Goal: Book appointment/travel/reservation

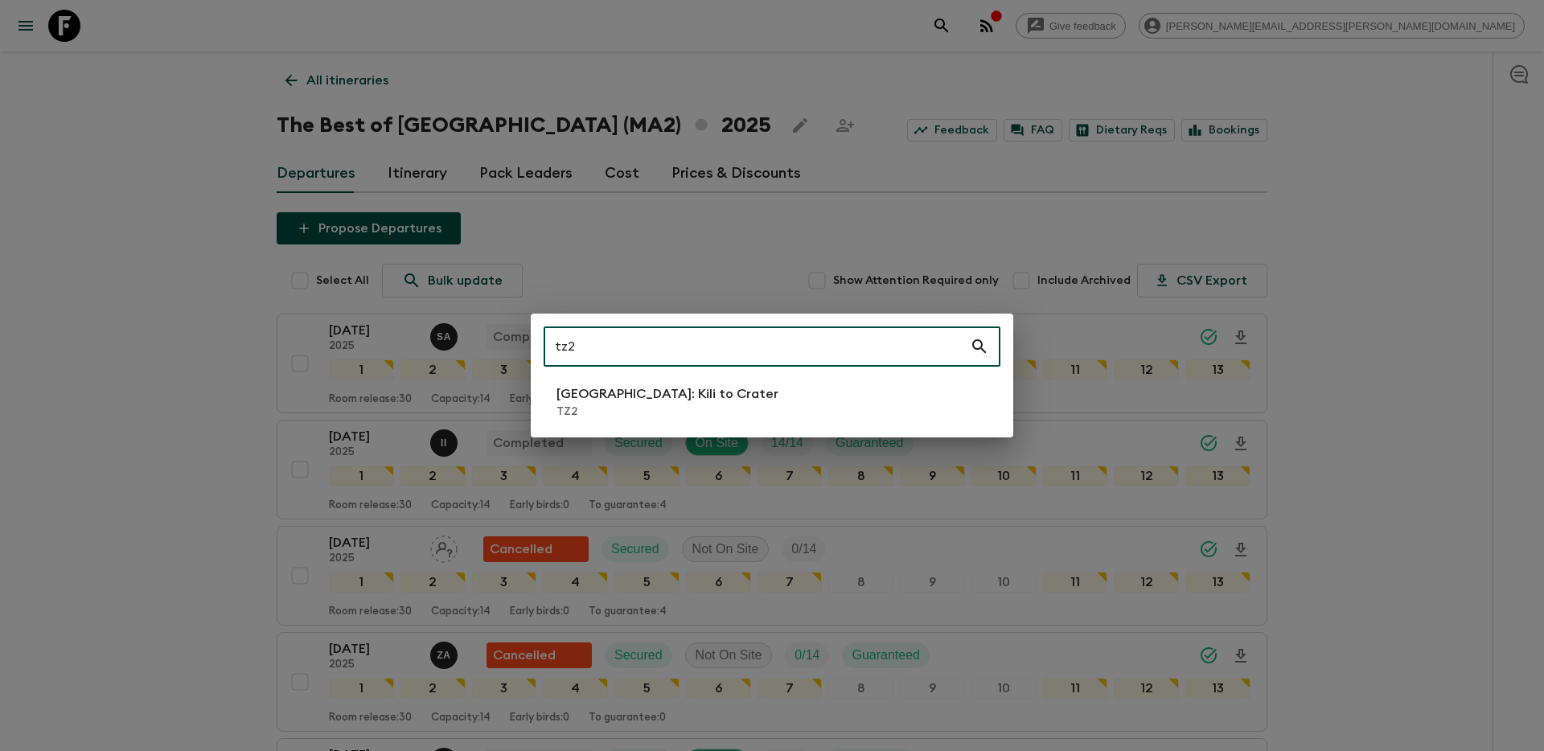
scroll to position [1363, 0]
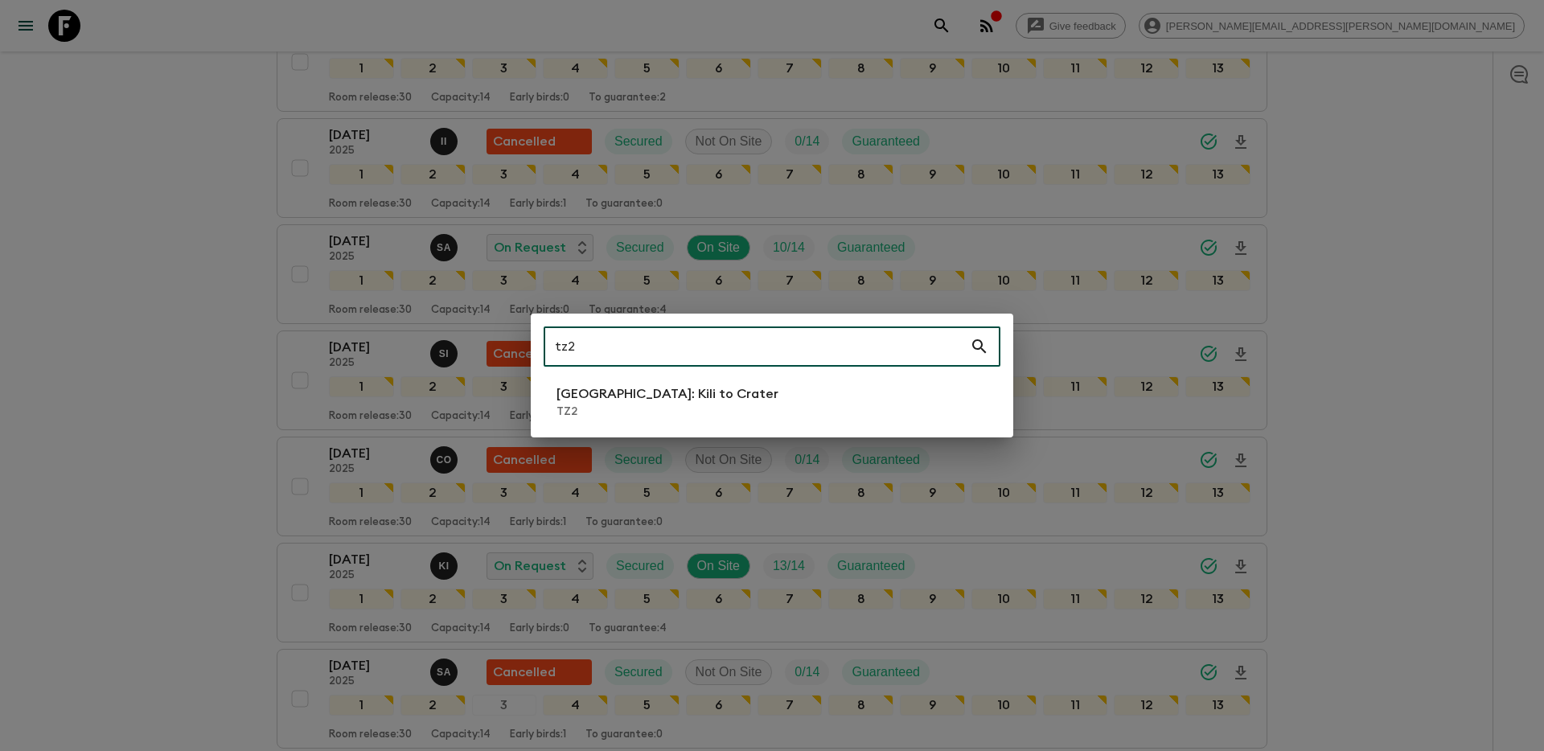
type input "tz2"
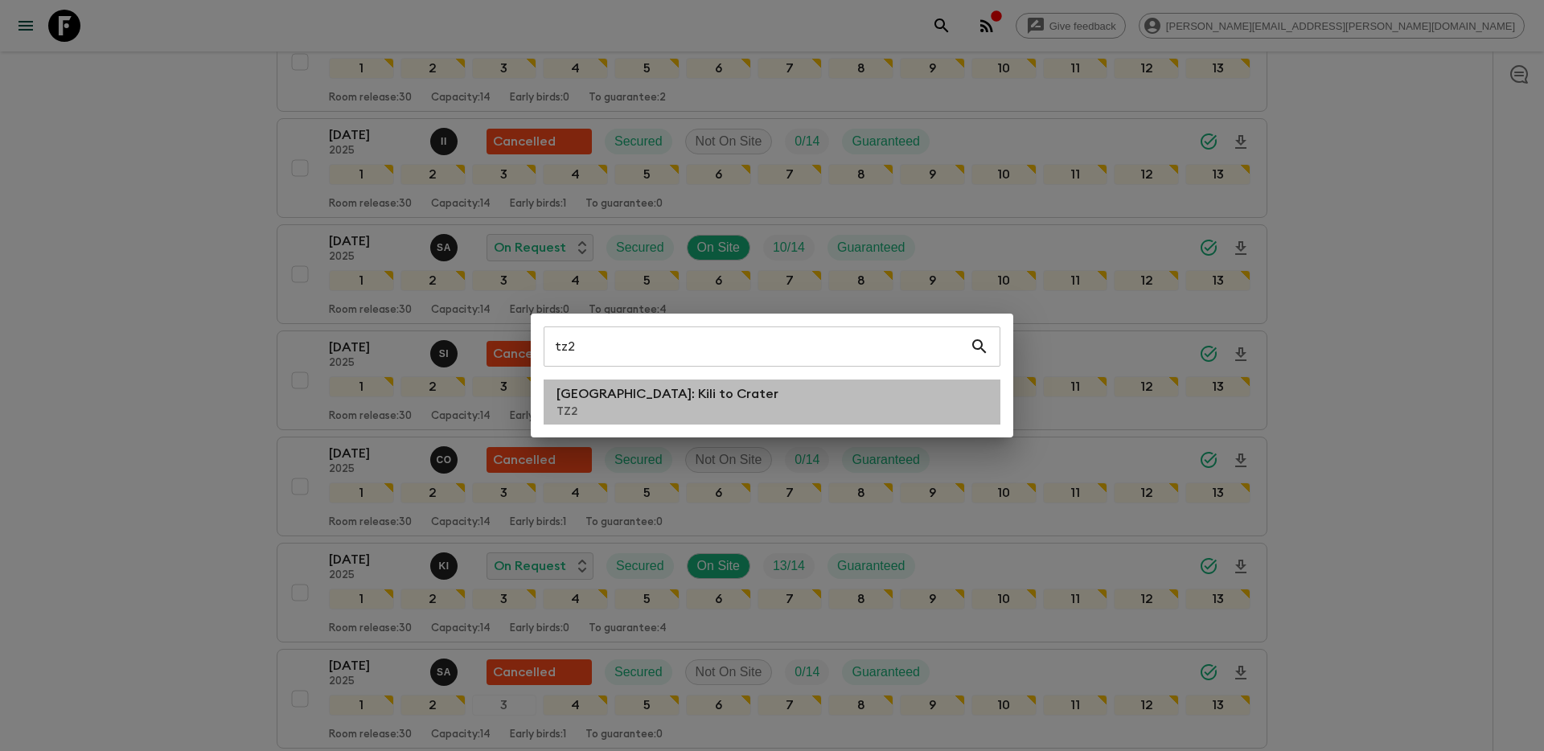
click at [719, 404] on li "[GEOGRAPHIC_DATA]: Kili to Crater TZ2" at bounding box center [771, 401] width 457 height 45
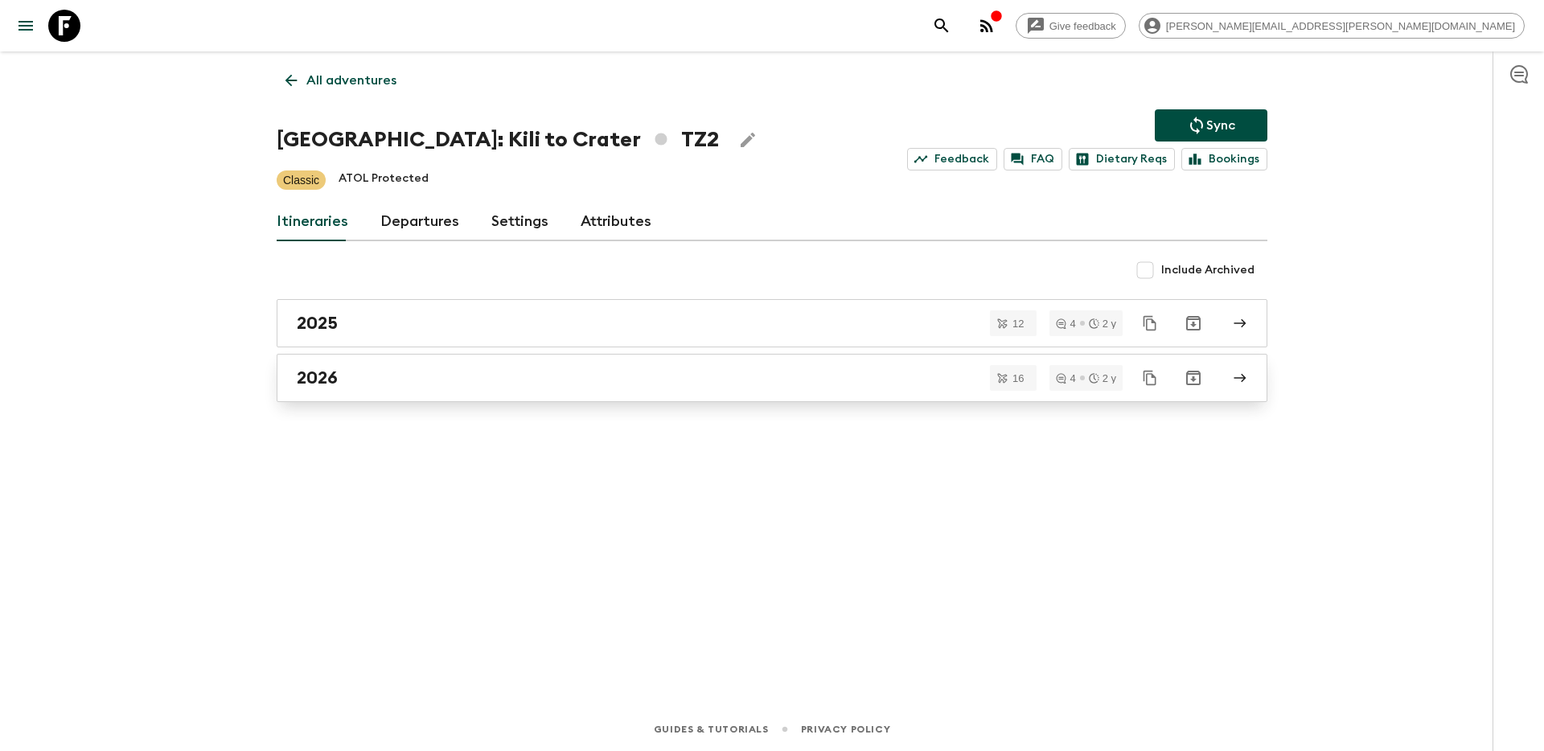
click at [346, 380] on div "2026" at bounding box center [757, 377] width 920 height 21
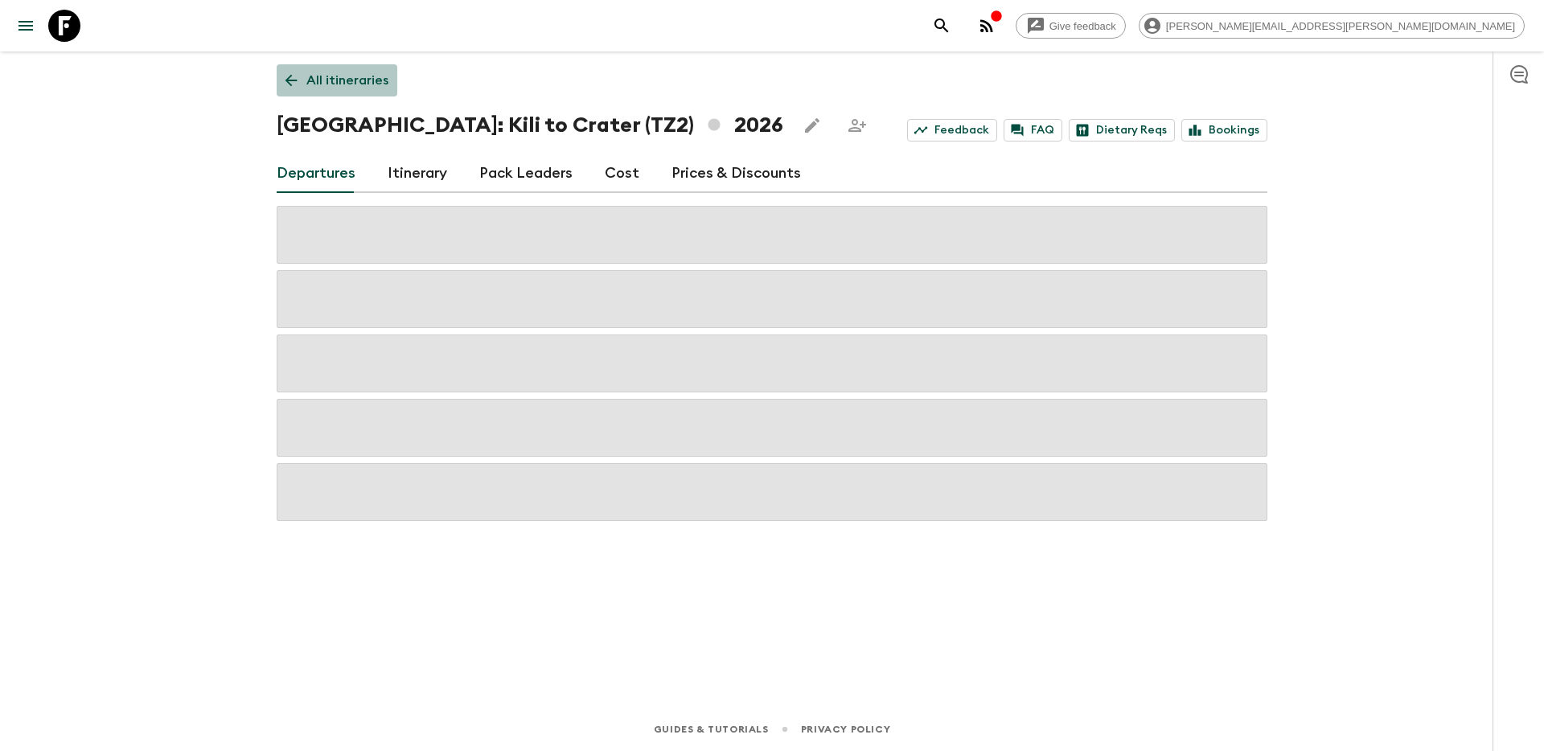
click at [327, 77] on p "All itineraries" at bounding box center [347, 80] width 82 height 19
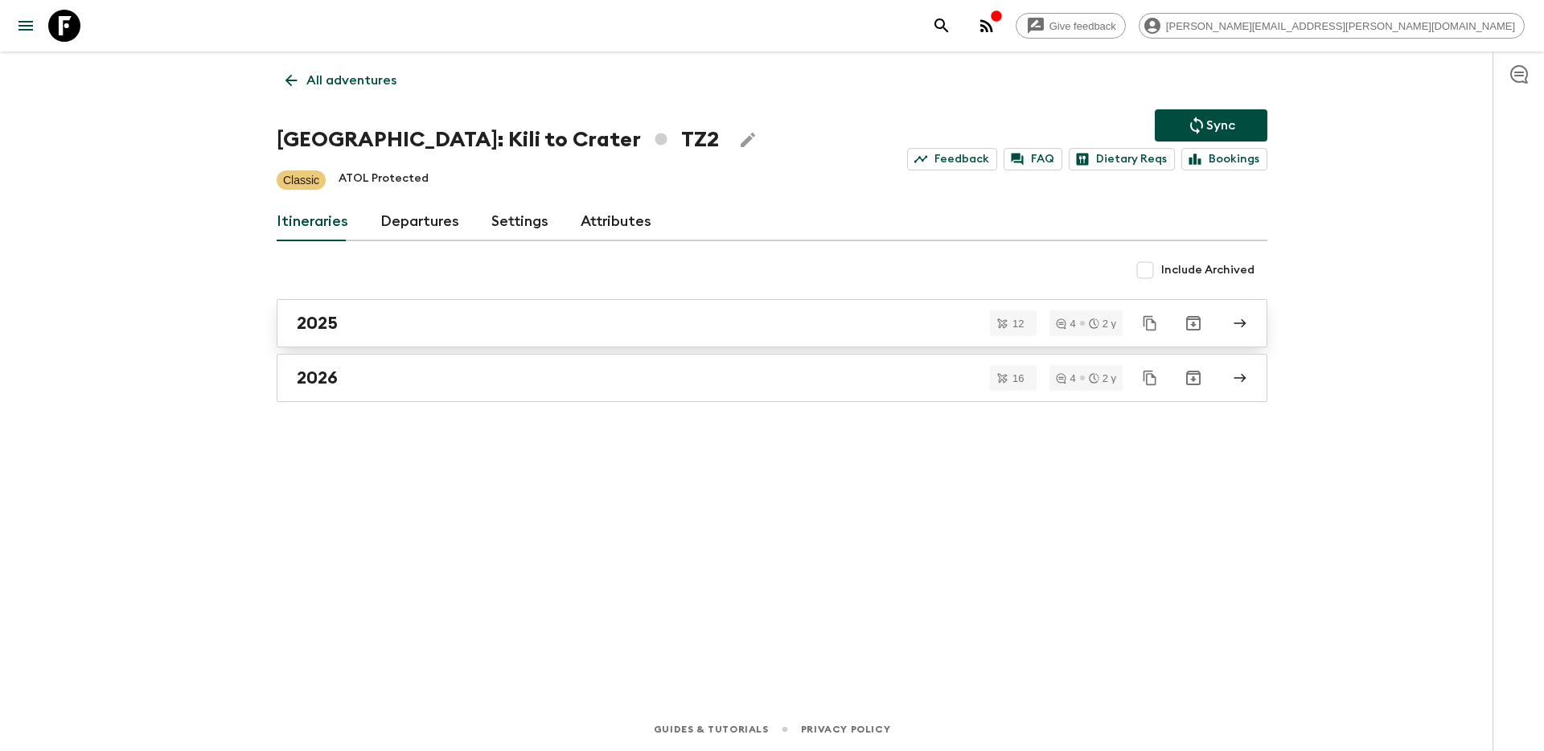
click at [341, 330] on div "2025" at bounding box center [757, 323] width 920 height 21
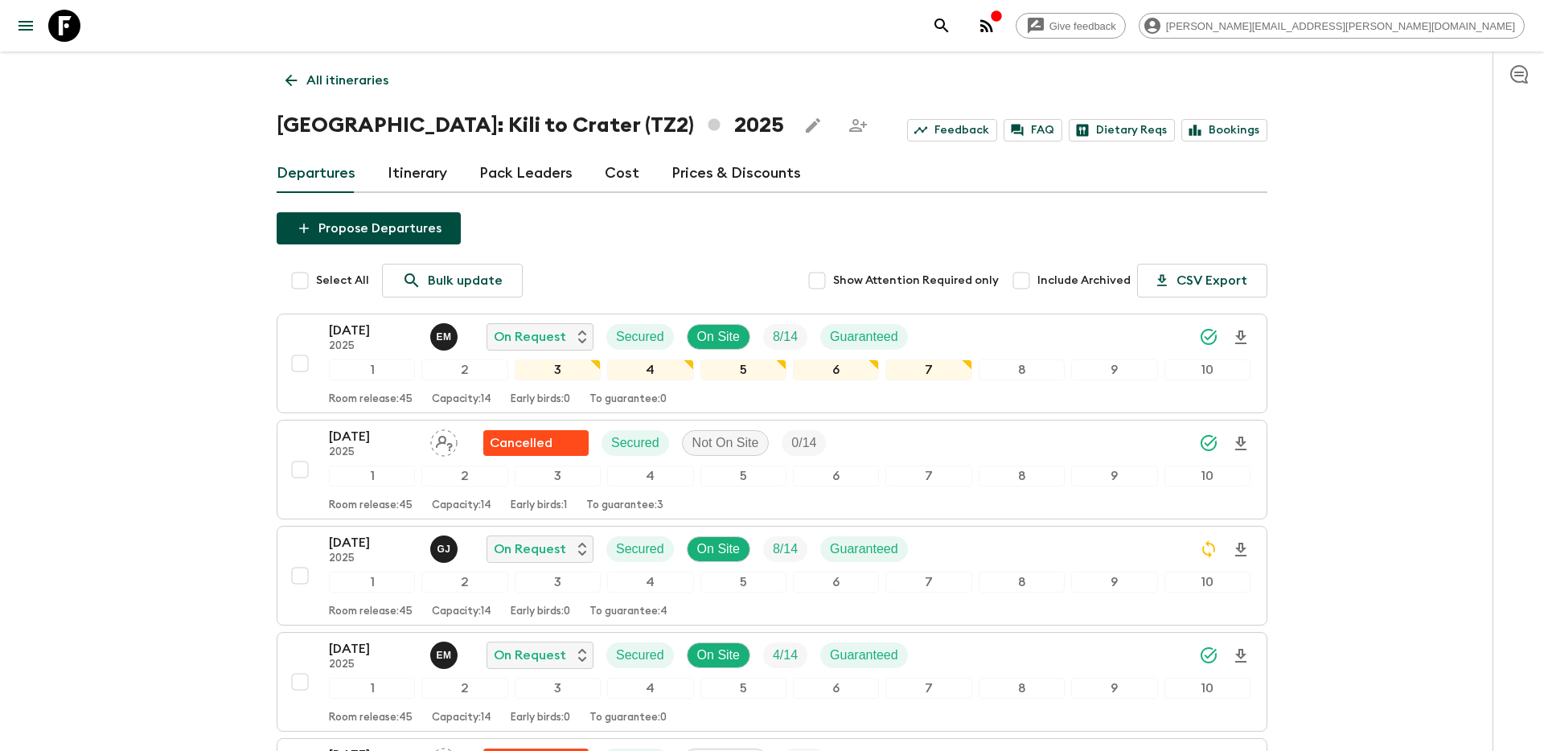
click at [948, 24] on icon "search adventures" at bounding box center [941, 25] width 14 height 14
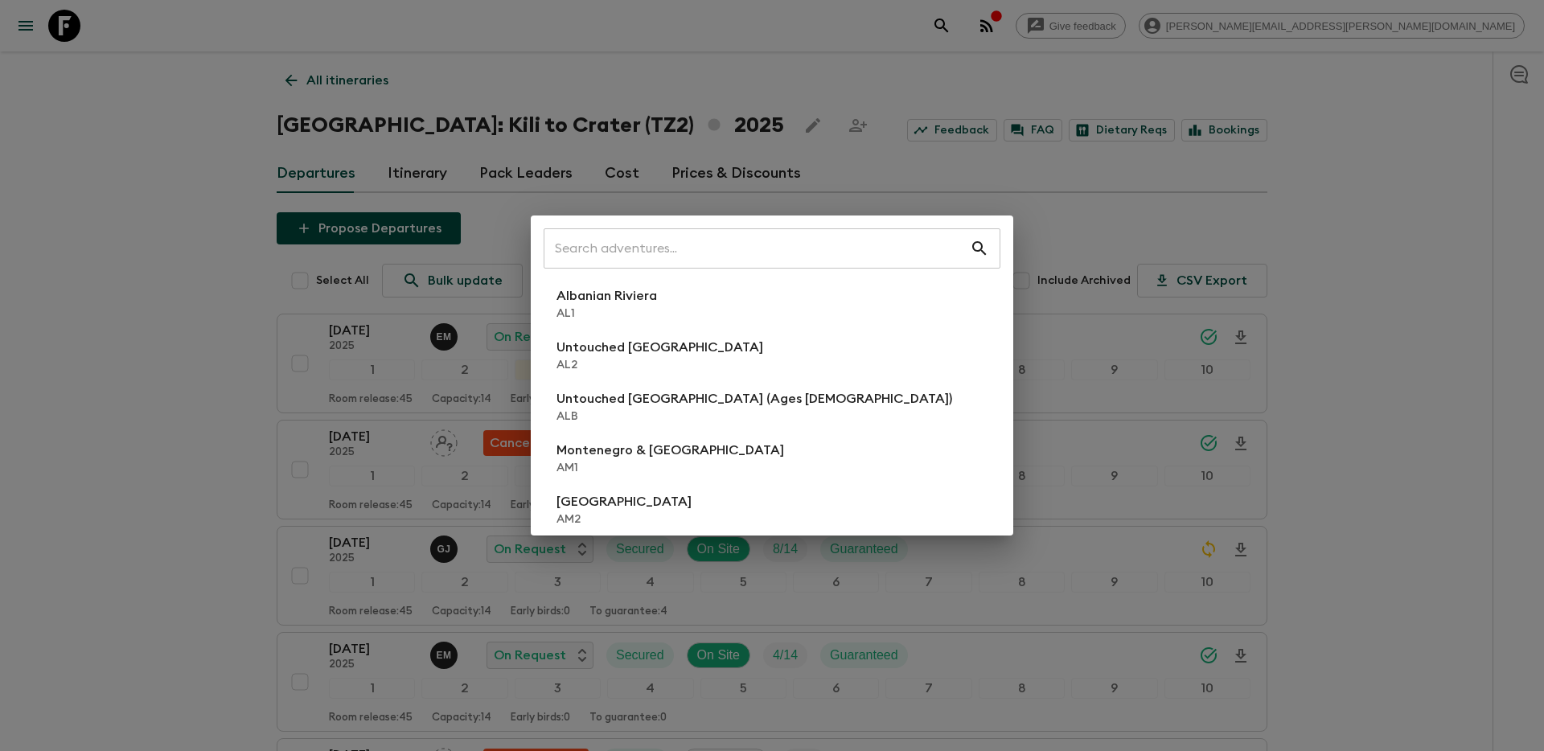
click at [1173, 196] on div "​ Albanian Riviera [GEOGRAPHIC_DATA] Untouched [GEOGRAPHIC_DATA] [GEOGRAPHIC_DA…" at bounding box center [772, 375] width 1544 height 751
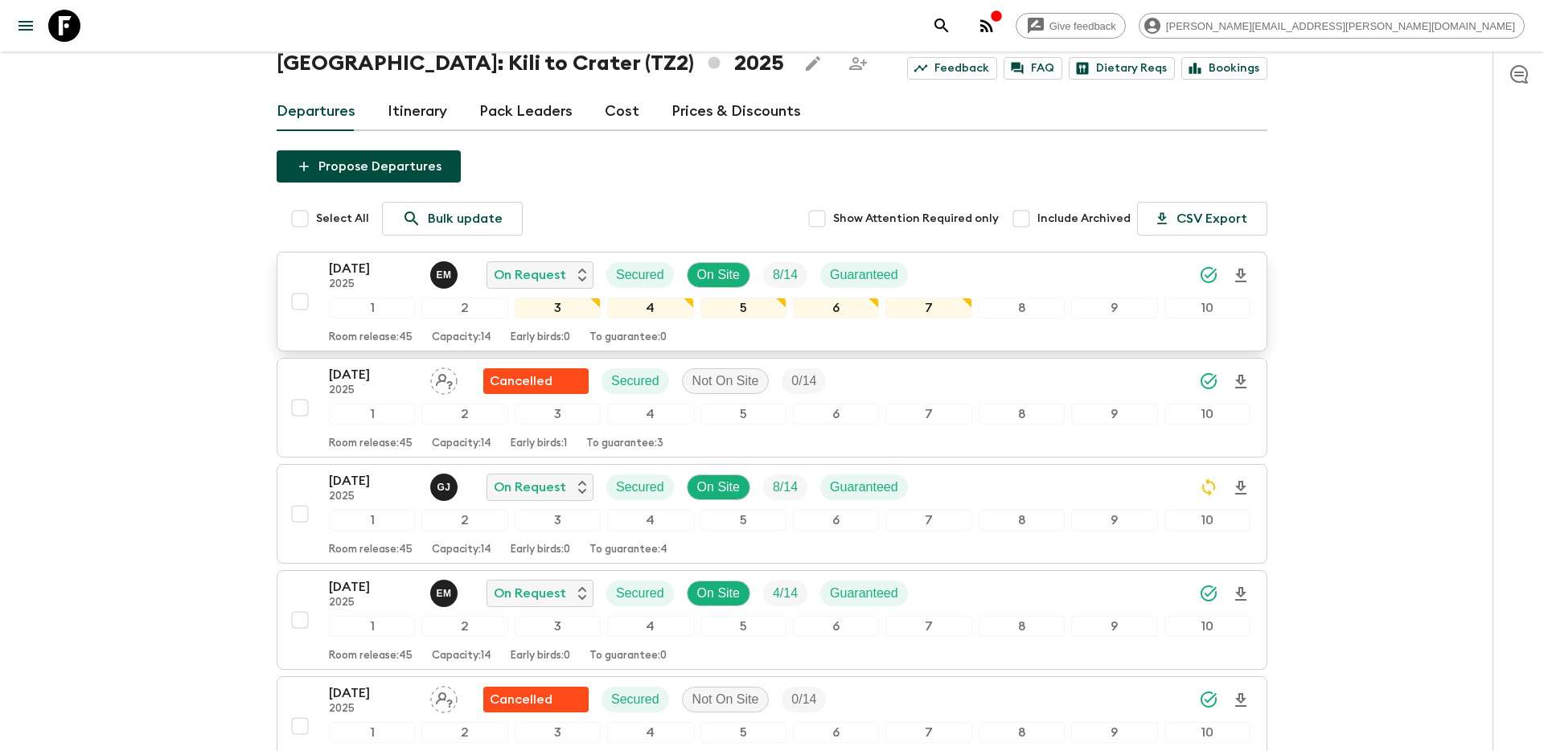
scroll to position [54, 0]
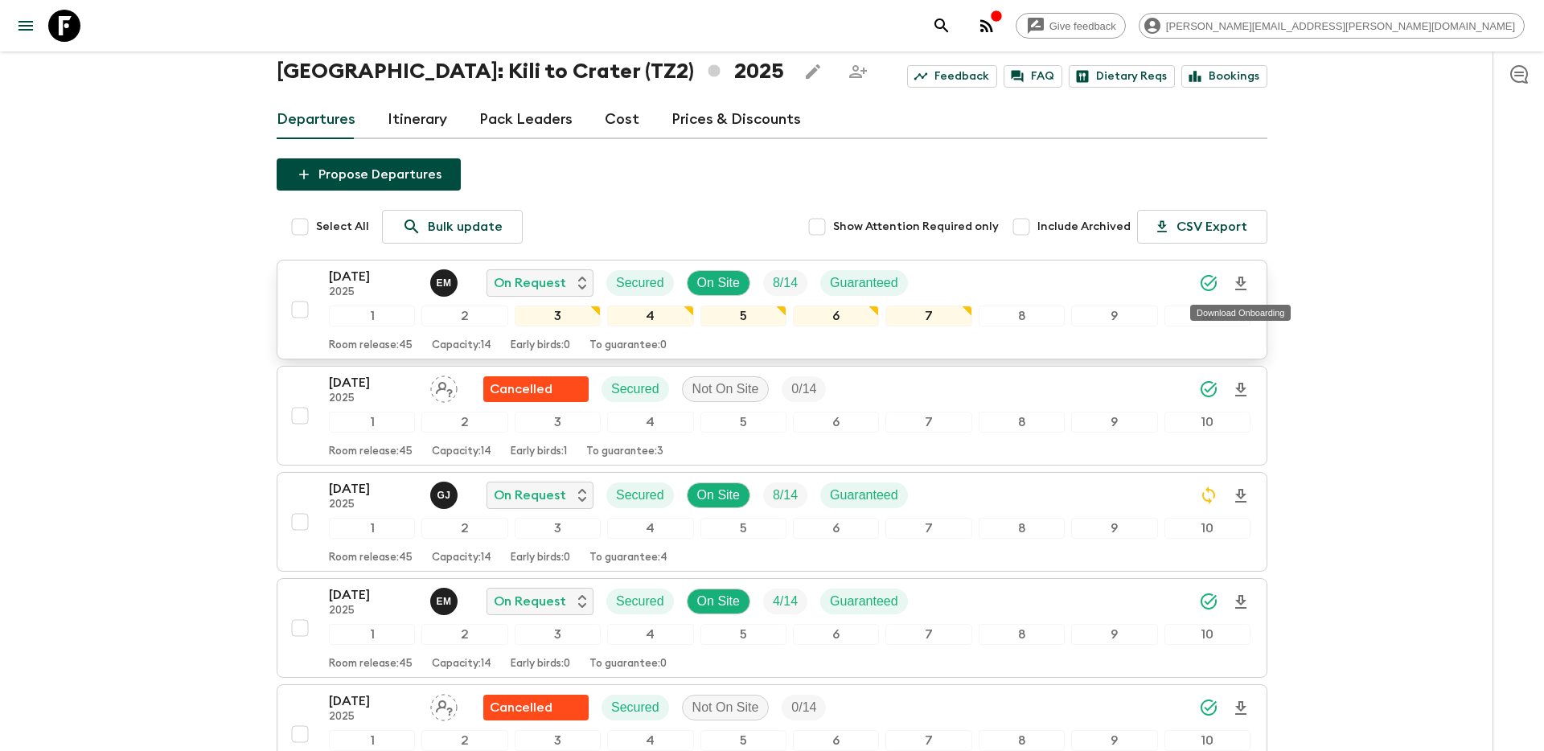
click at [1237, 287] on icon "Download Onboarding" at bounding box center [1240, 283] width 19 height 19
